Goal: Task Accomplishment & Management: Manage account settings

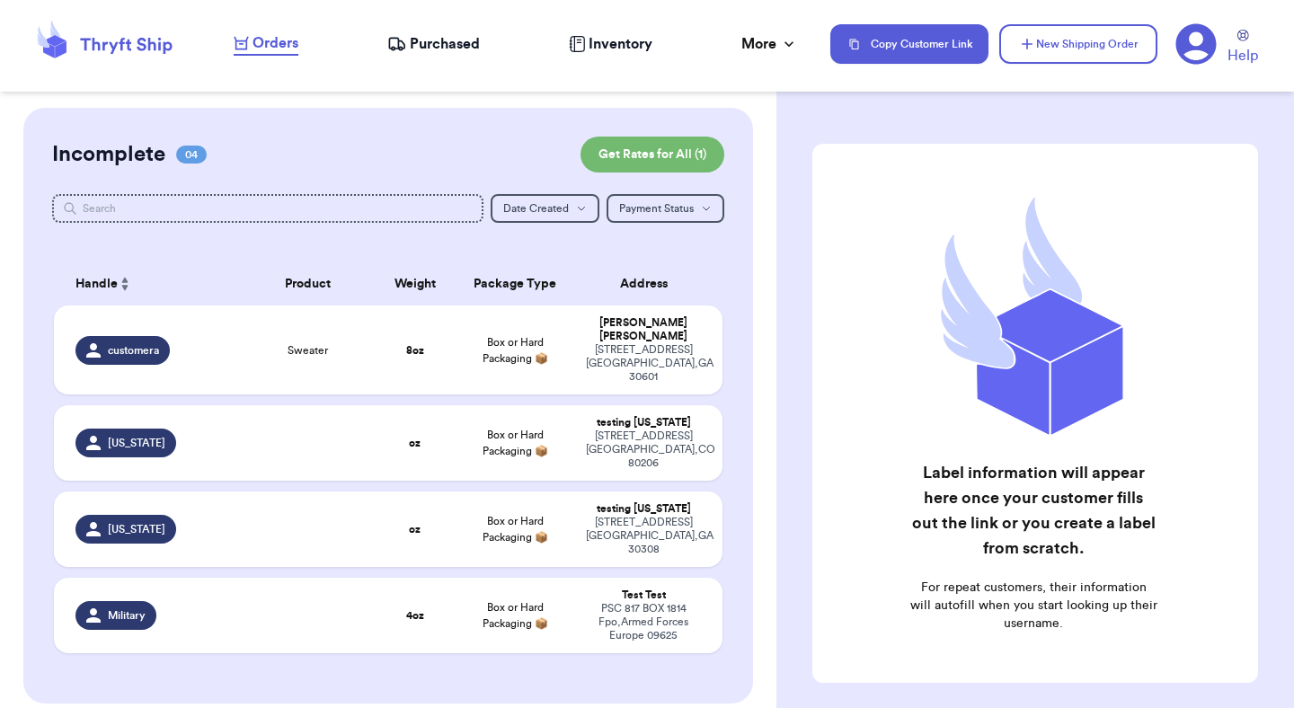
scroll to position [101, 0]
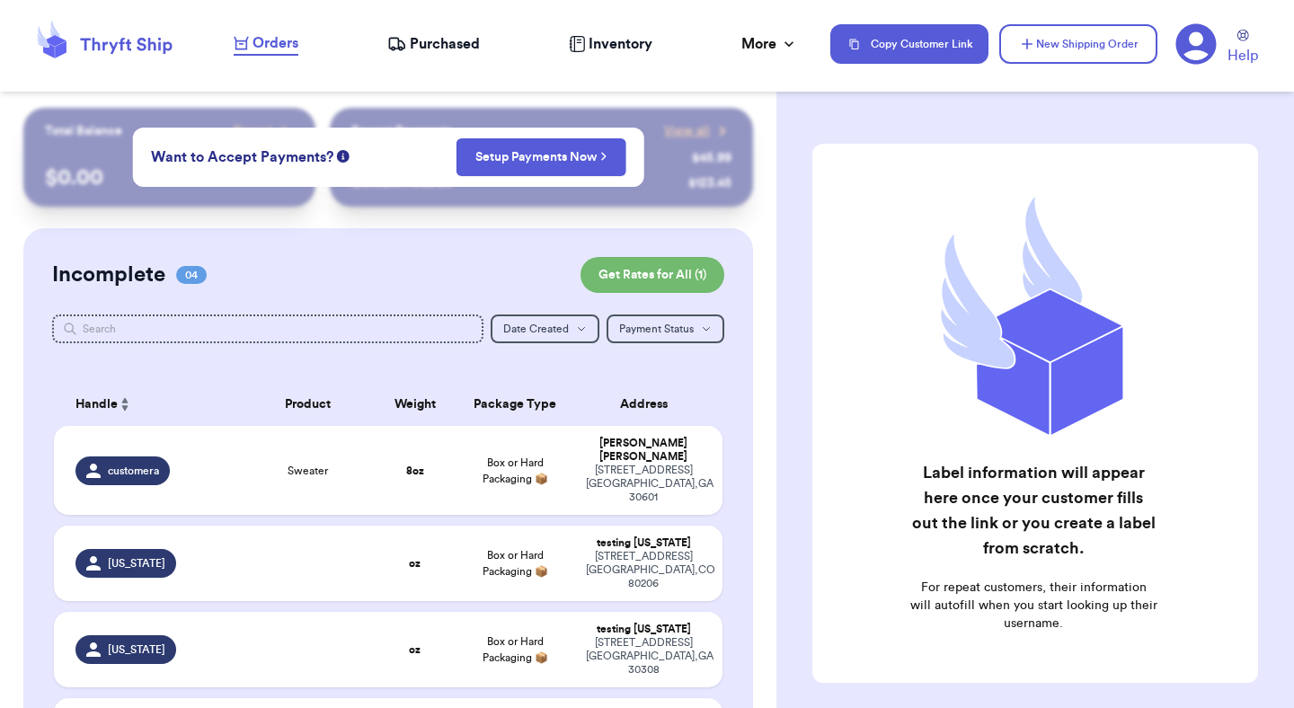
click at [1204, 58] on icon at bounding box center [1197, 44] width 40 height 40
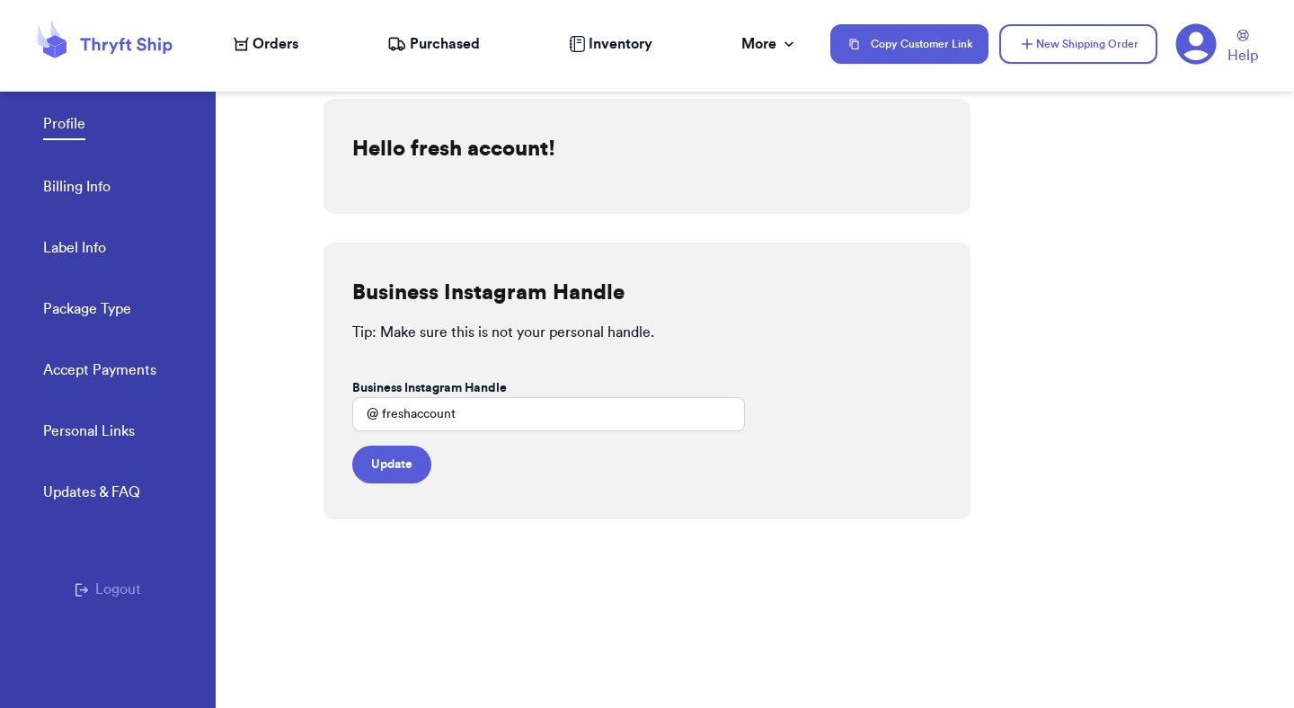
click at [122, 607] on div "Personal Links Updates & FAQ Logout" at bounding box center [108, 575] width 216 height 309
click at [121, 600] on button "Logout" at bounding box center [108, 590] width 67 height 22
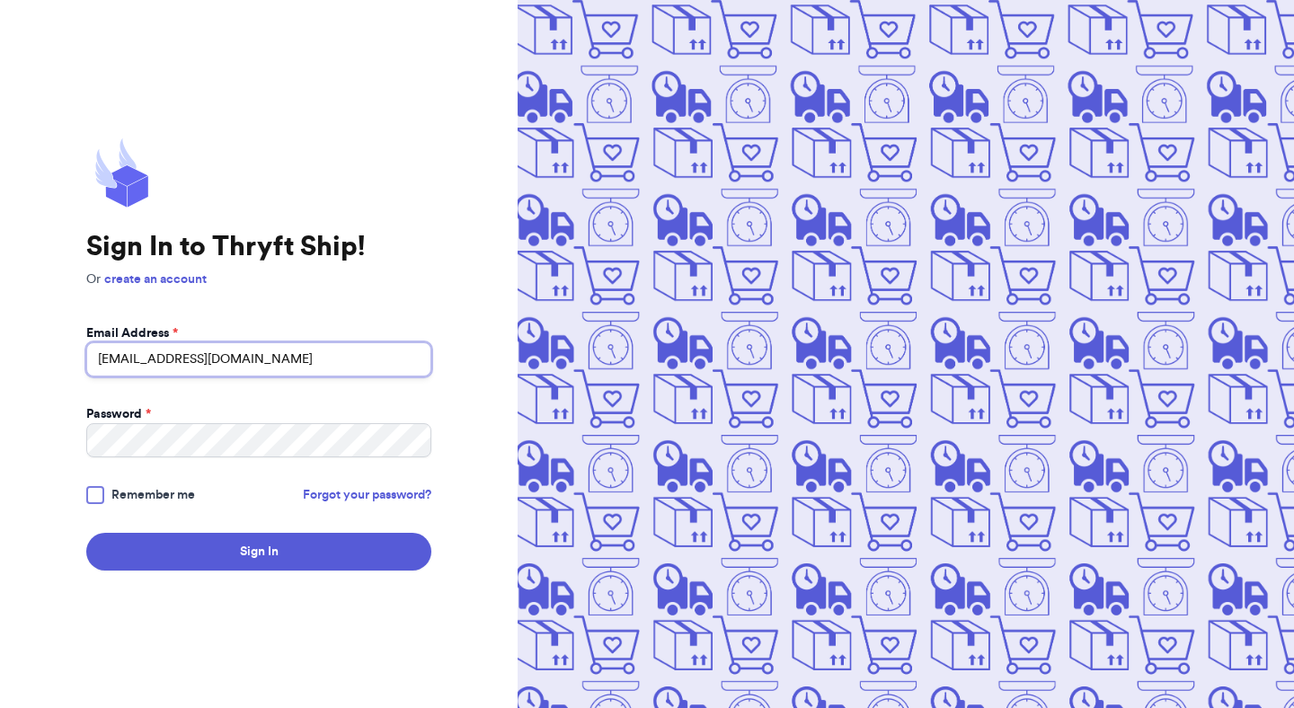
click at [261, 352] on input "[EMAIL_ADDRESS][DOMAIN_NAME]" at bounding box center [258, 359] width 345 height 34
click at [261, 352] on input "mutahhar.ahmad+10@thryftship.com" at bounding box center [258, 359] width 345 height 34
type input "mutahhar.ahmad+8@thryftship.com"
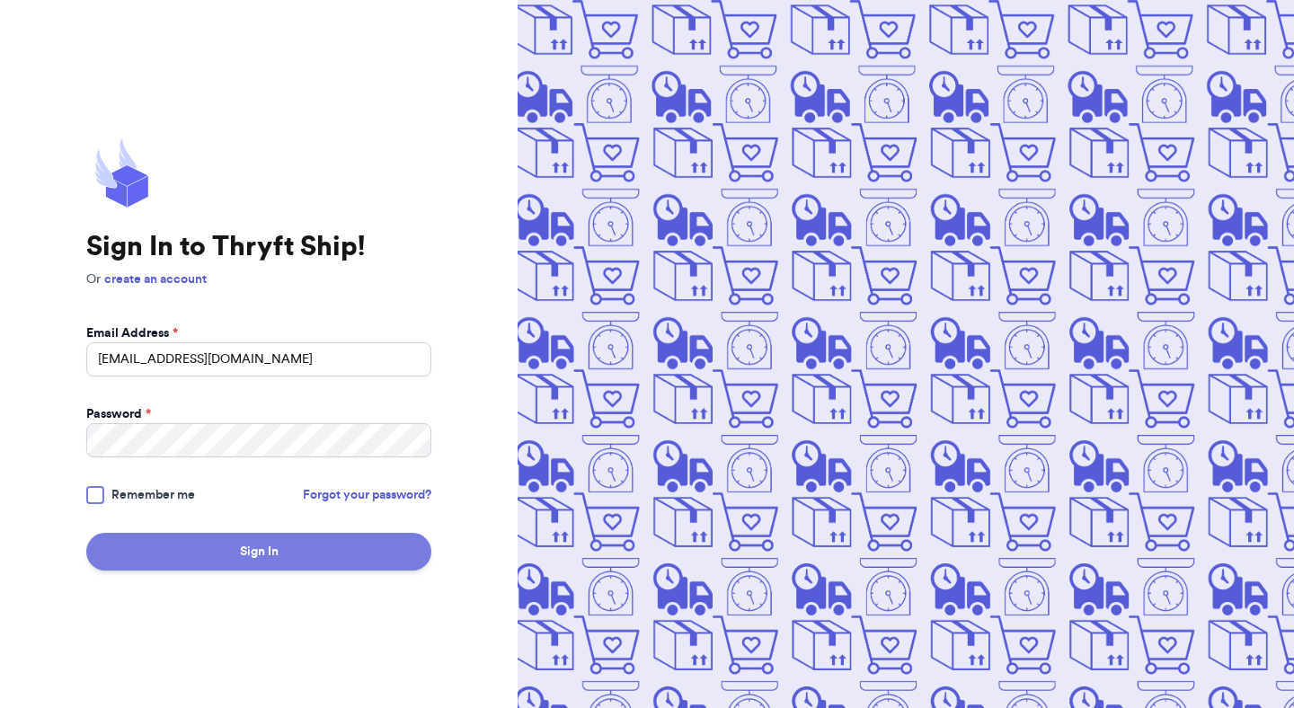
click at [283, 566] on button "Sign In" at bounding box center [258, 552] width 345 height 38
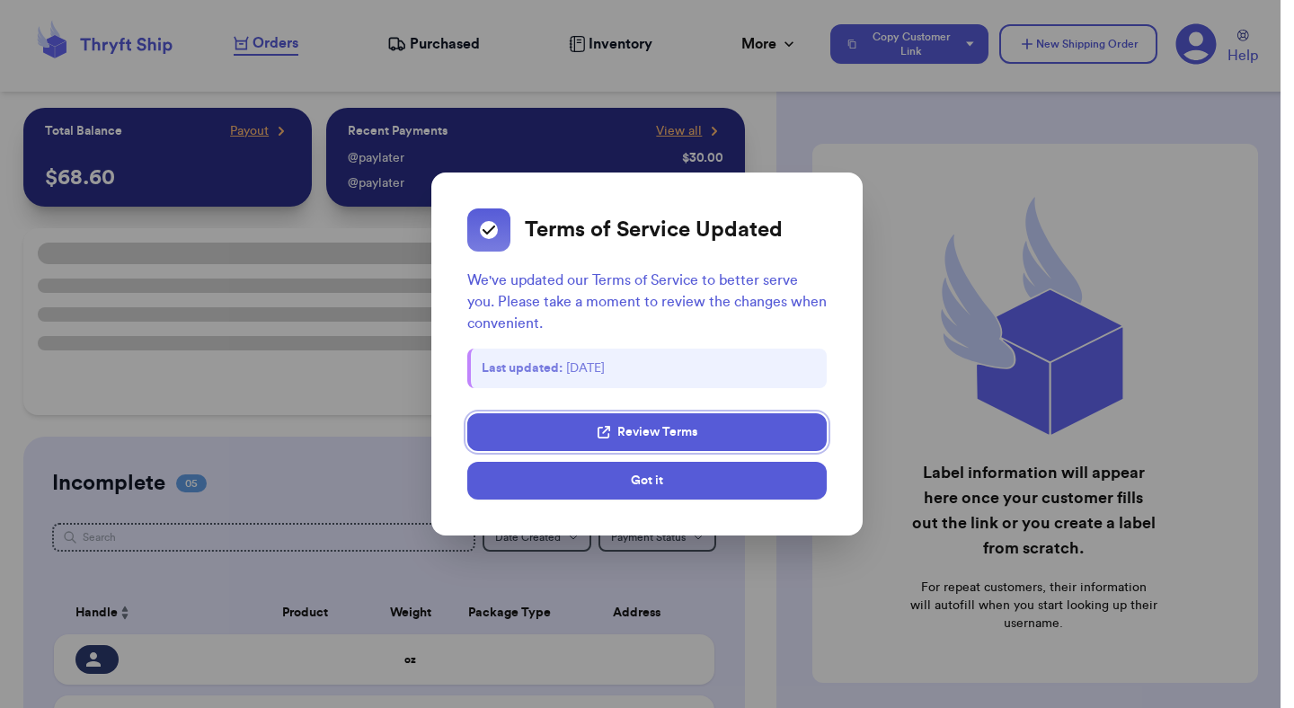
click at [723, 418] on link "Review Terms" at bounding box center [647, 432] width 360 height 38
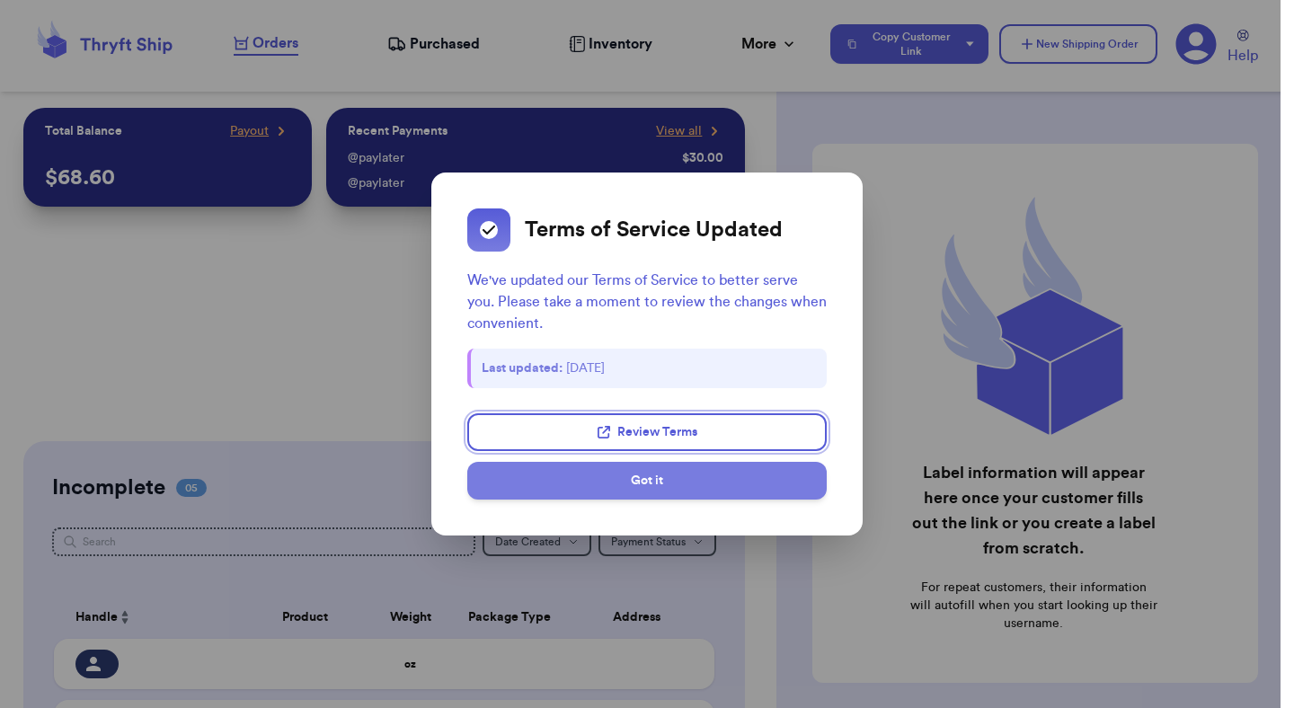
click at [640, 467] on button "Got it" at bounding box center [647, 481] width 360 height 38
